Goal: Task Accomplishment & Management: Use online tool/utility

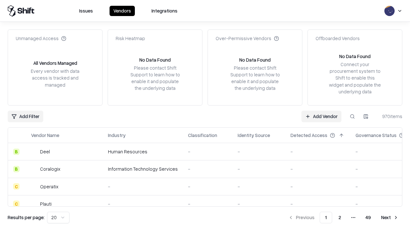
click at [322, 116] on link "Add Vendor" at bounding box center [322, 117] width 40 height 12
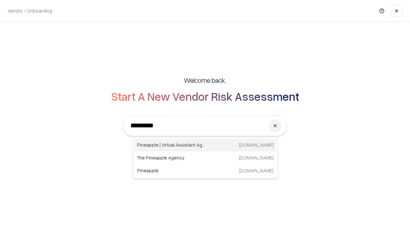
click at [205, 145] on div "Pineapple | Virtual Assistant Agency [DOMAIN_NAME]" at bounding box center [206, 144] width 142 height 13
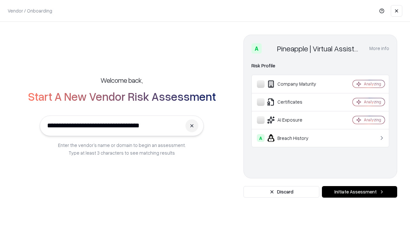
type input "**********"
click at [360, 192] on button "Initiate Assessment" at bounding box center [359, 192] width 75 height 12
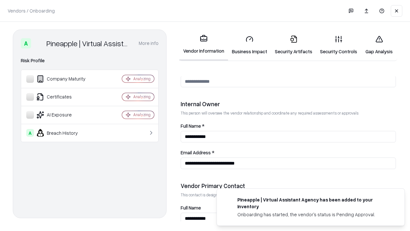
scroll to position [332, 0]
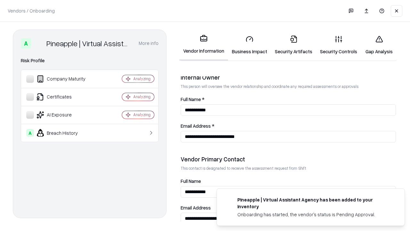
click at [250, 45] on link "Business Impact" at bounding box center [249, 45] width 43 height 30
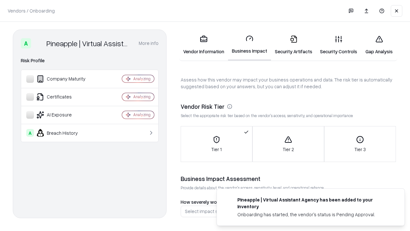
click at [379, 45] on link "Gap Analysis" at bounding box center [379, 45] width 36 height 30
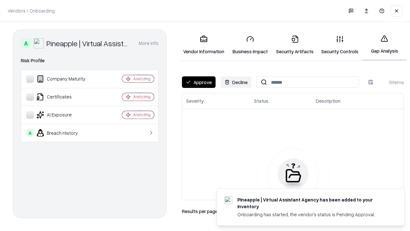
click at [199, 82] on button "Approve" at bounding box center [199, 82] width 34 height 12
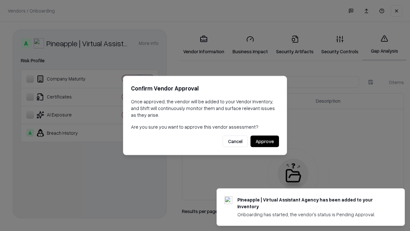
click at [265, 141] on button "Approve" at bounding box center [265, 142] width 29 height 12
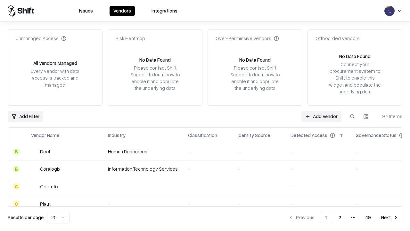
type input "**********"
click at [322, 116] on link "Add Vendor" at bounding box center [322, 117] width 40 height 12
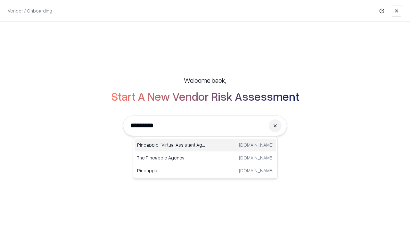
click at [205, 145] on div "Pineapple | Virtual Assistant Agency [DOMAIN_NAME]" at bounding box center [206, 144] width 142 height 13
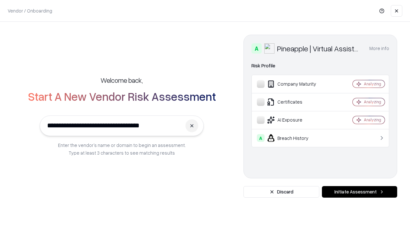
type input "**********"
click at [360, 192] on button "Initiate Assessment" at bounding box center [359, 192] width 75 height 12
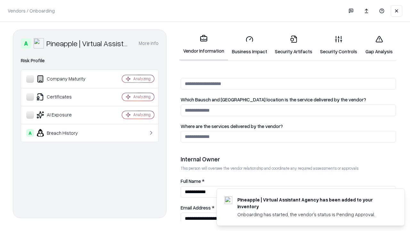
scroll to position [332, 0]
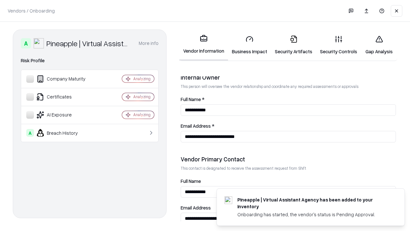
click at [379, 45] on link "Gap Analysis" at bounding box center [379, 45] width 36 height 30
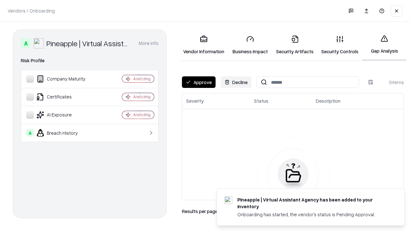
click at [199, 82] on button "Approve" at bounding box center [199, 82] width 34 height 12
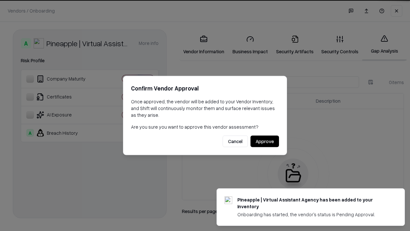
click at [265, 141] on button "Approve" at bounding box center [265, 142] width 29 height 12
